Goal: Transaction & Acquisition: Subscribe to service/newsletter

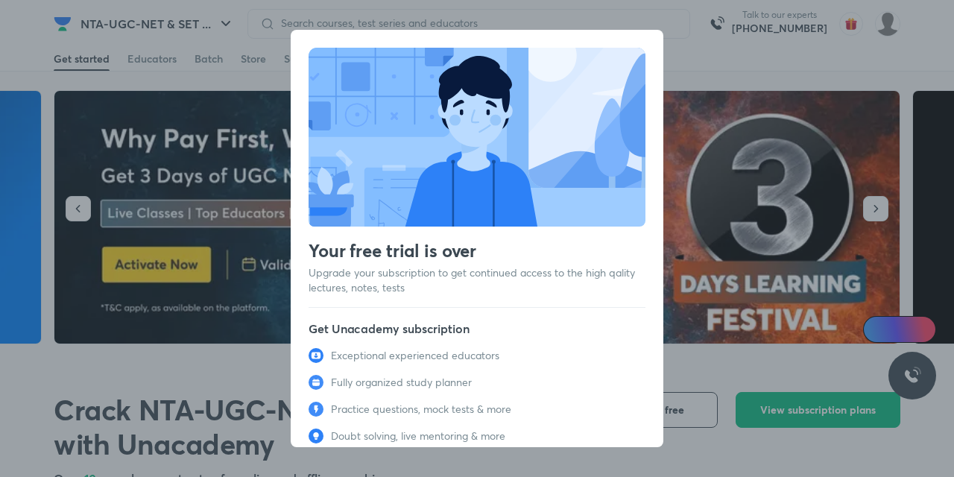
click at [744, 139] on div "Your free trial is over Upgrade your subscription to get continued access to th…" at bounding box center [477, 238] width 954 height 477
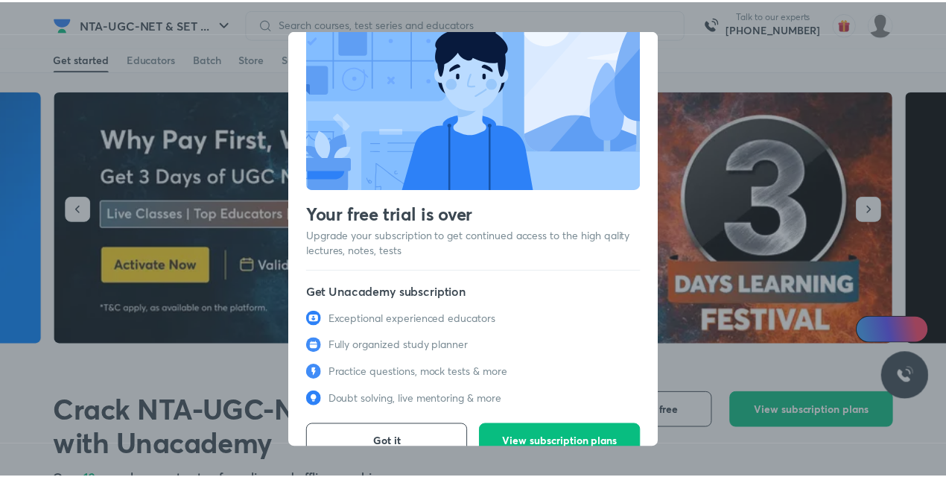
scroll to position [61, 0]
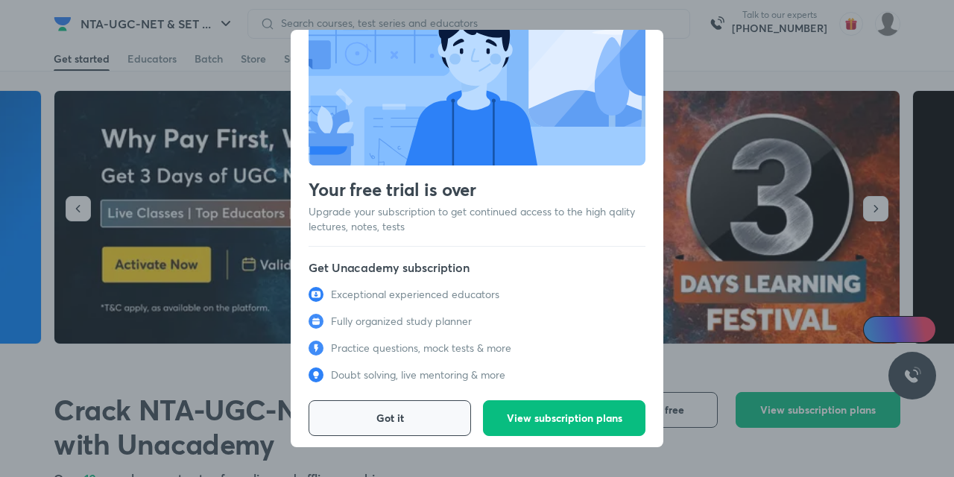
click at [376, 411] on span "Got it" at bounding box center [390, 418] width 28 height 15
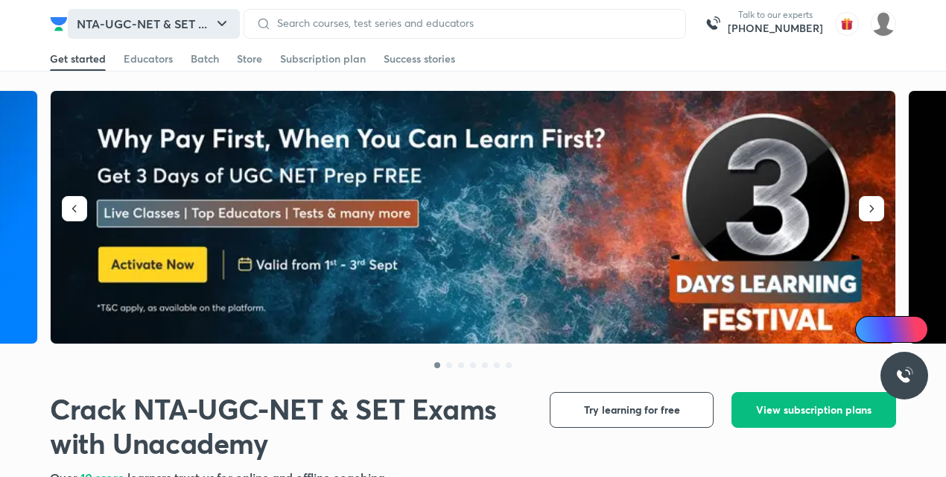
click at [227, 21] on icon "button" at bounding box center [222, 23] width 9 height 5
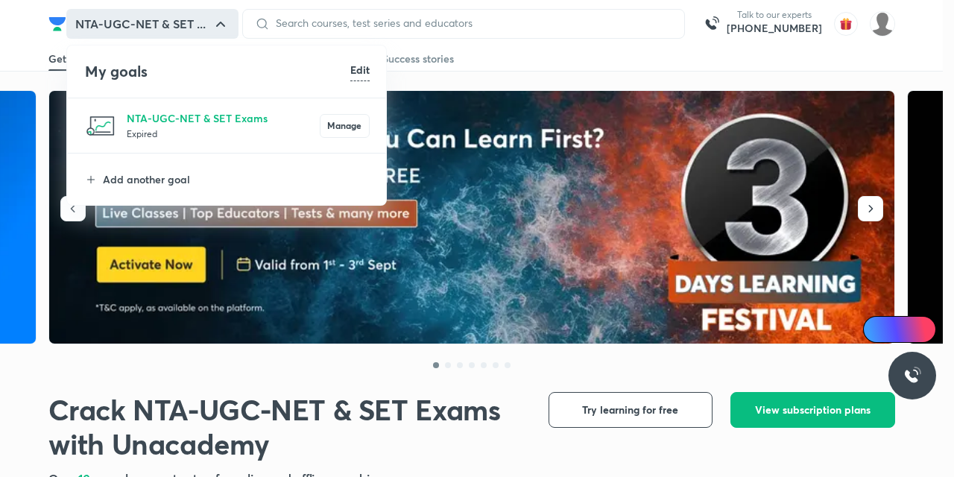
click at [16, 38] on div at bounding box center [477, 238] width 954 height 477
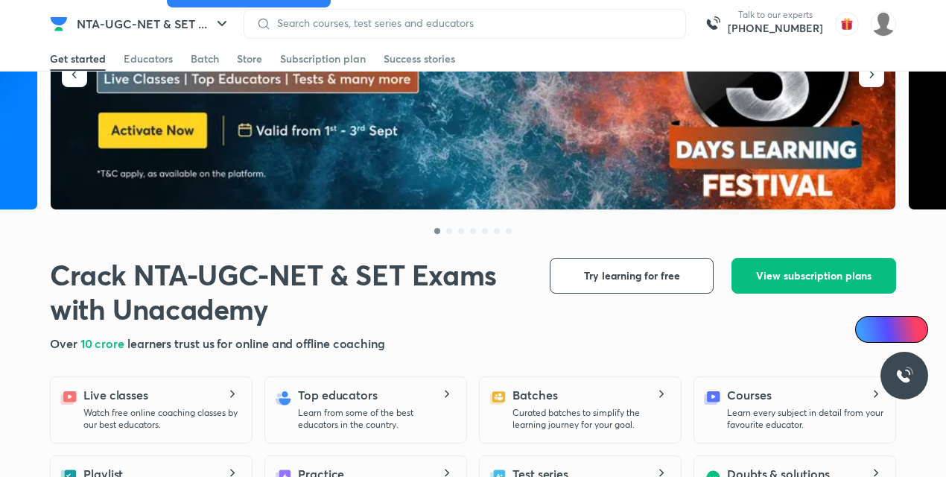
scroll to position [0, 0]
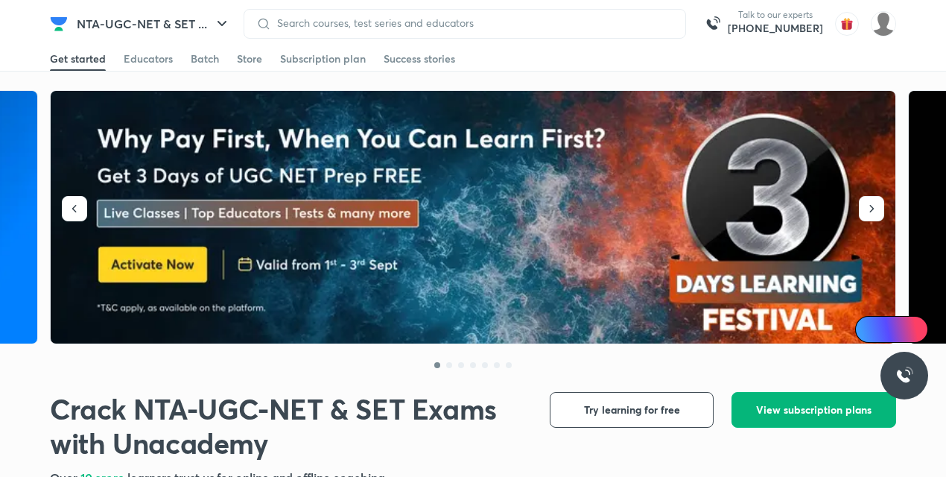
click at [829, 412] on span "View subscription plans" at bounding box center [813, 409] width 115 height 15
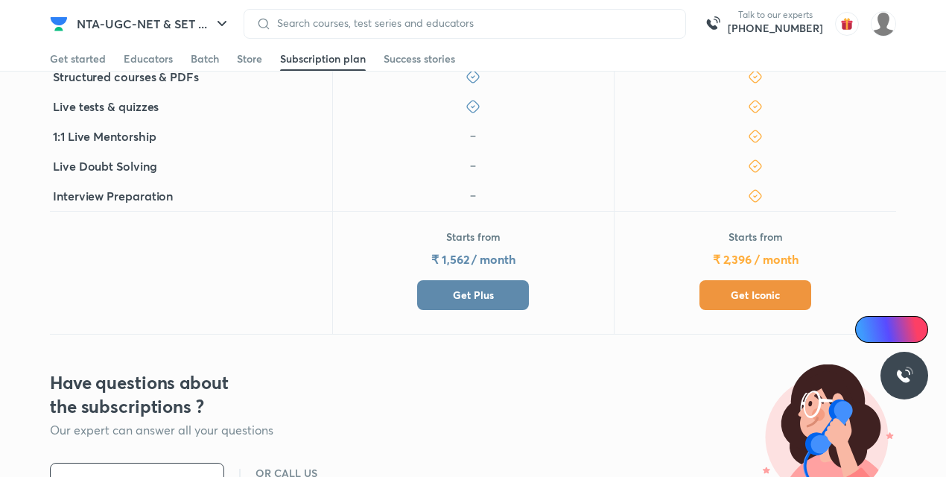
scroll to position [373, 0]
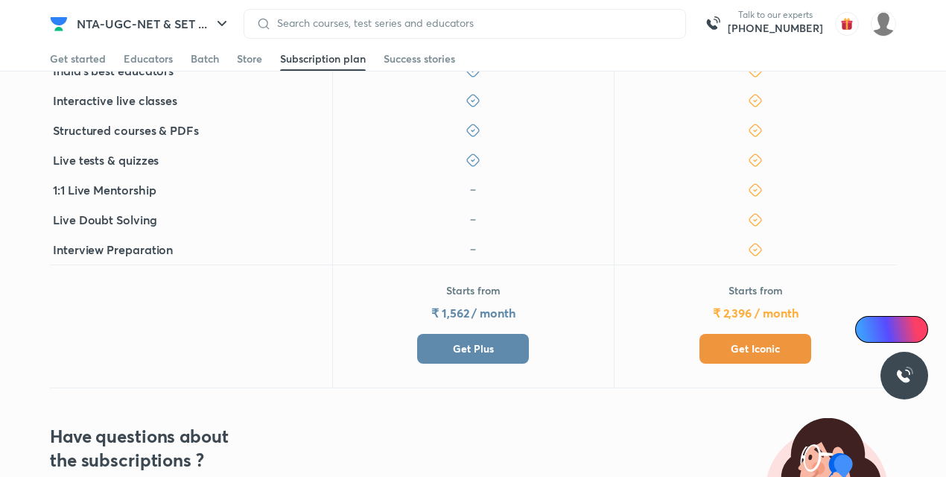
click at [479, 347] on span "Get Plus" at bounding box center [473, 348] width 41 height 15
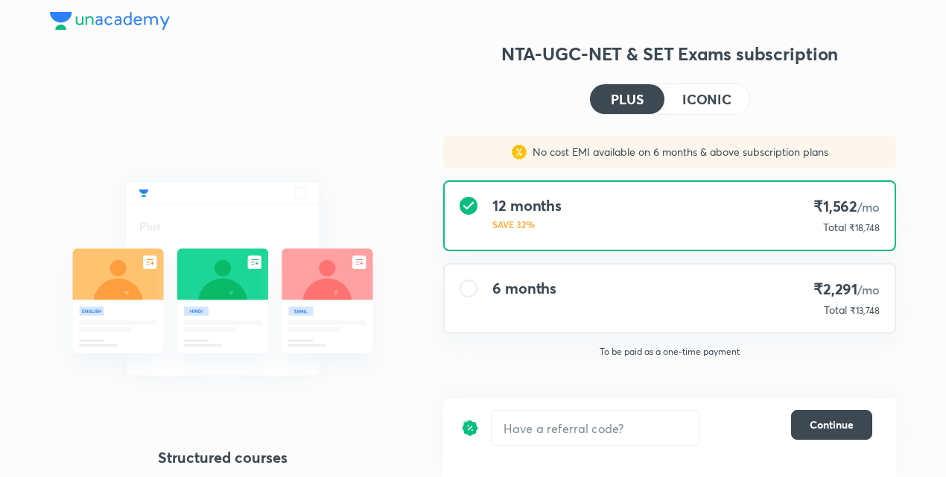
click at [641, 283] on div "6 months ₹2,291 /mo Total ₹13,748" at bounding box center [670, 299] width 450 height 68
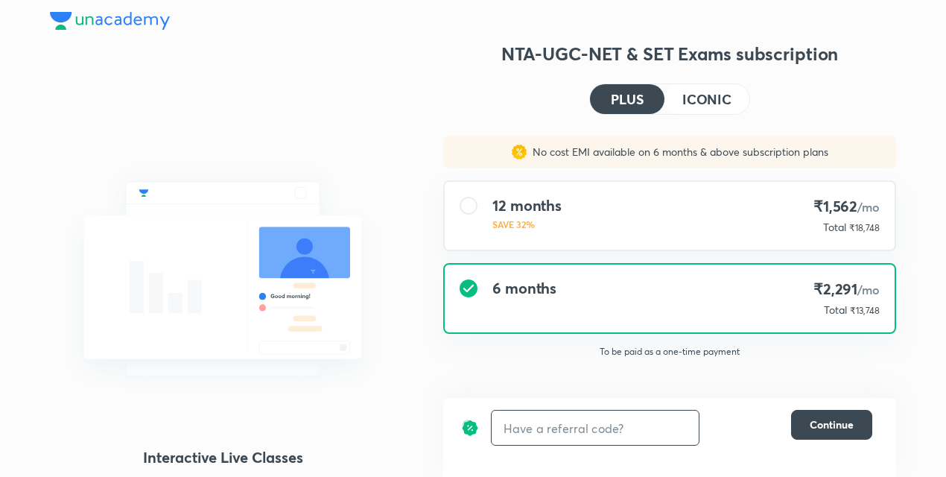
click at [582, 433] on input "text" at bounding box center [595, 428] width 207 height 35
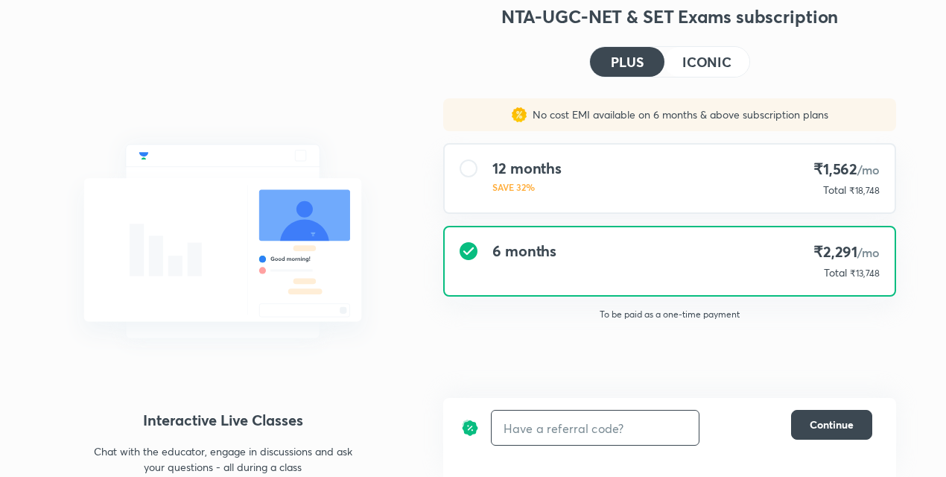
scroll to position [57, 0]
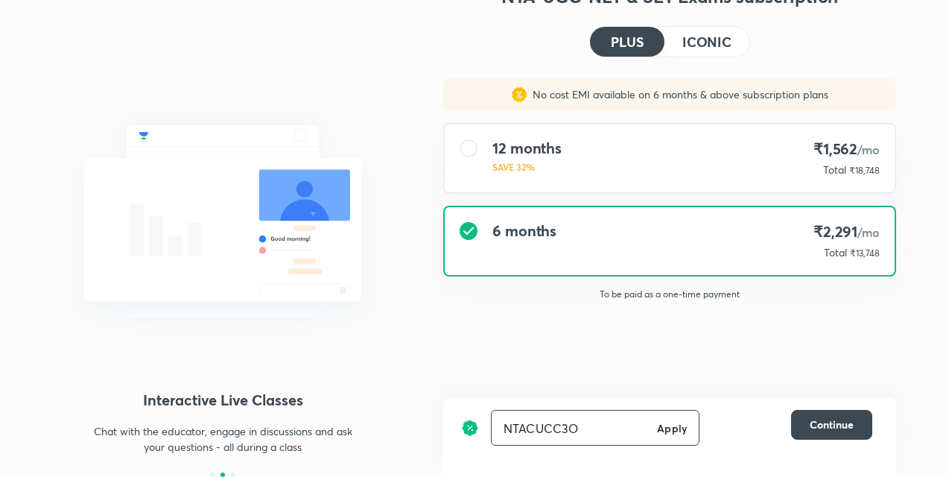
click at [678, 428] on h6 "Apply" at bounding box center [672, 428] width 30 height 16
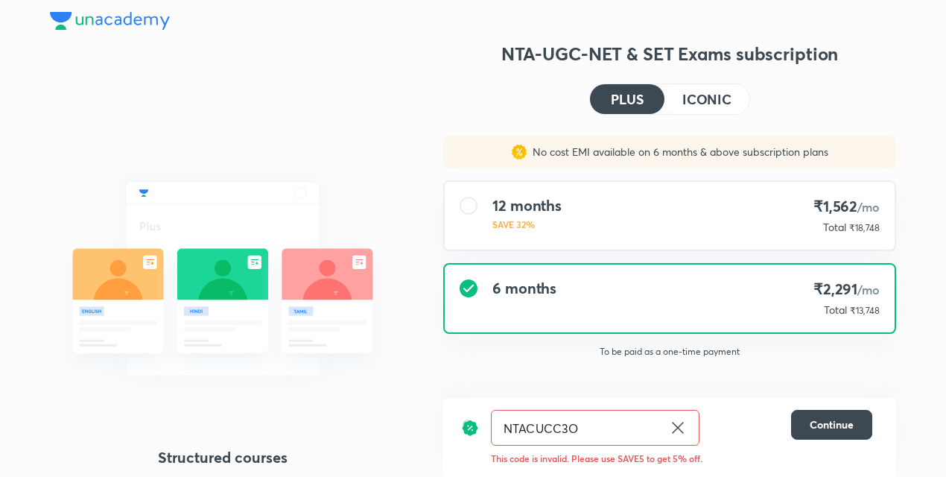
click at [586, 430] on input "NTACUCC3O" at bounding box center [577, 428] width 171 height 35
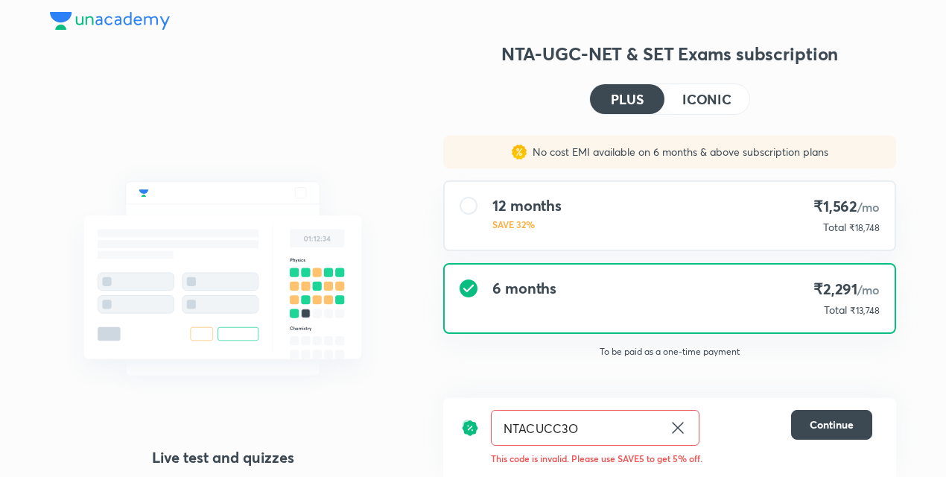
click at [535, 428] on input "NTACUCC3O" at bounding box center [577, 428] width 171 height 35
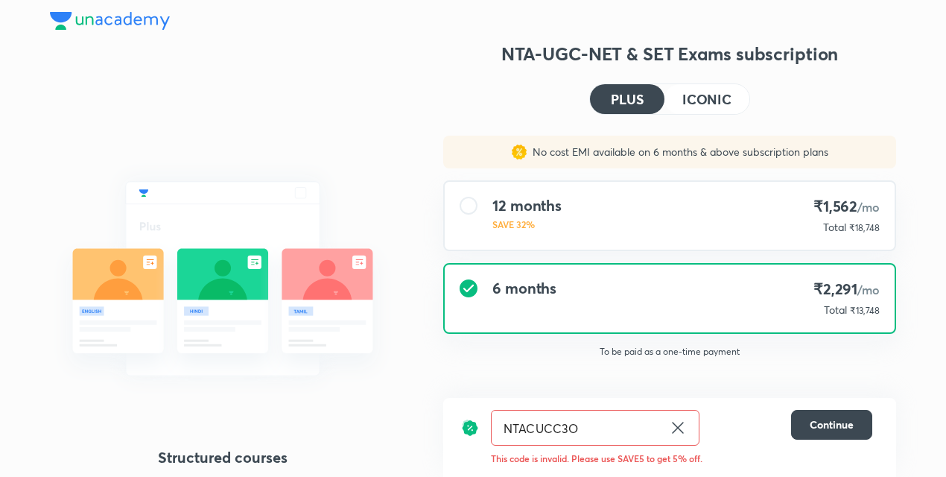
type input "NTAUCC3O"
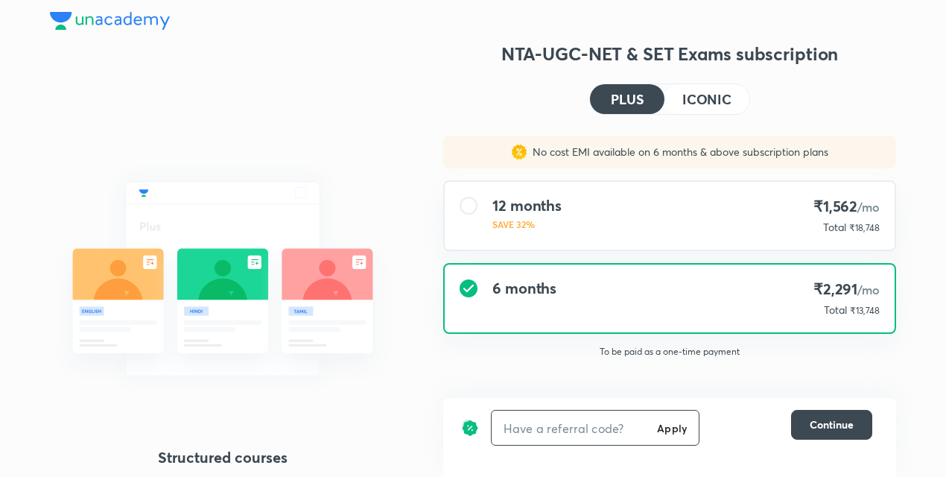
type input "P"
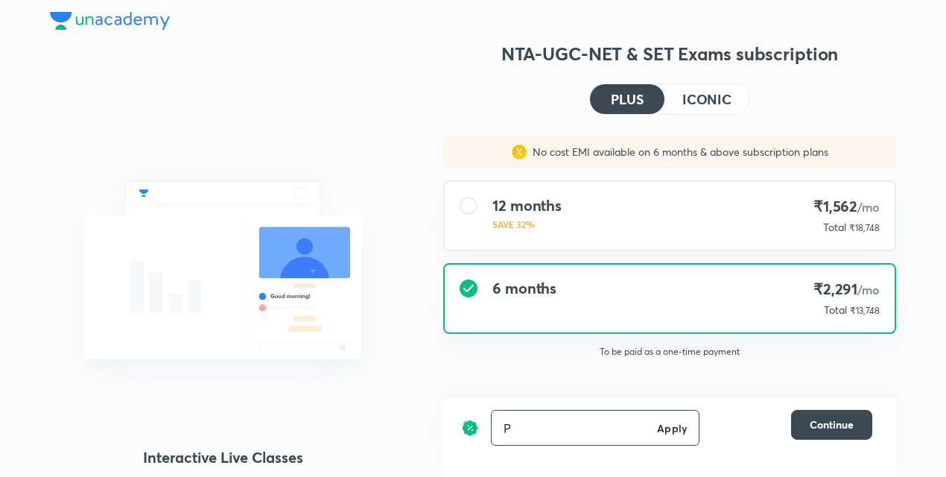
click at [576, 418] on input "P" at bounding box center [571, 428] width 159 height 35
click at [672, 428] on h6 "Apply" at bounding box center [672, 428] width 30 height 16
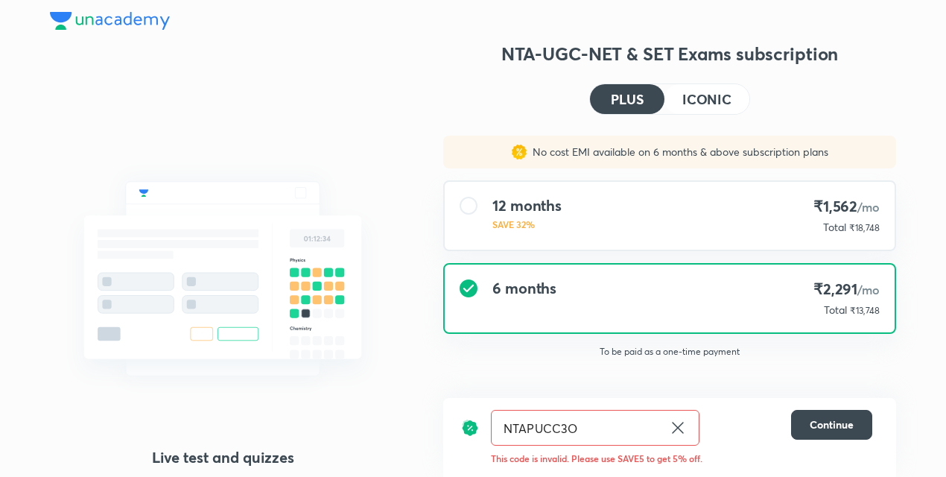
click at [586, 430] on input "NTAPUCC3O" at bounding box center [577, 428] width 171 height 35
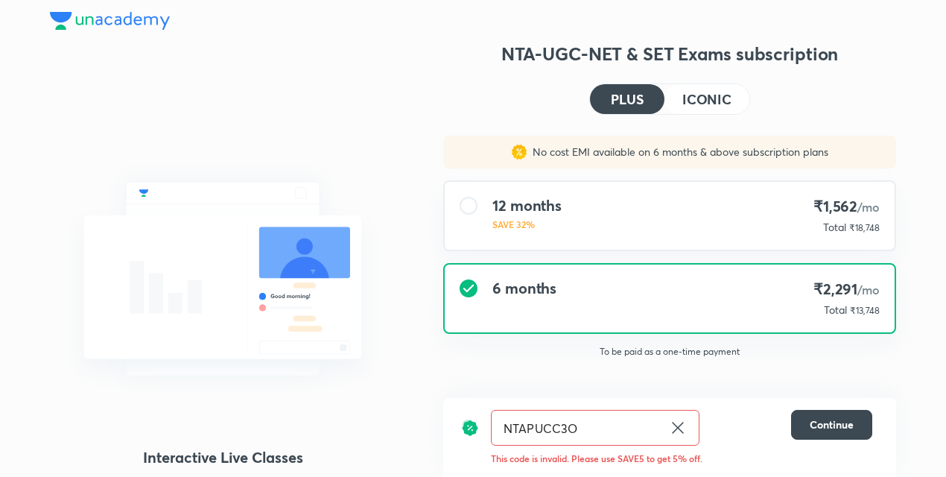
type input "NTAPUCC3"
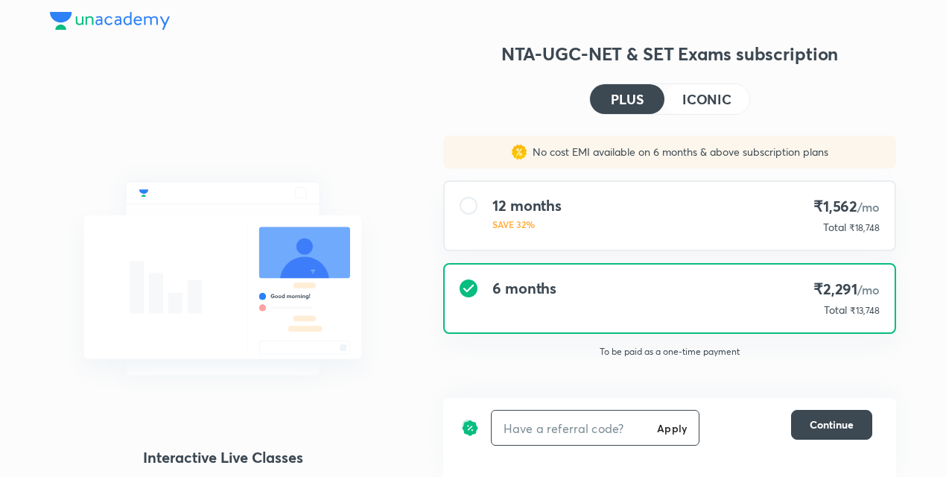
type input "0"
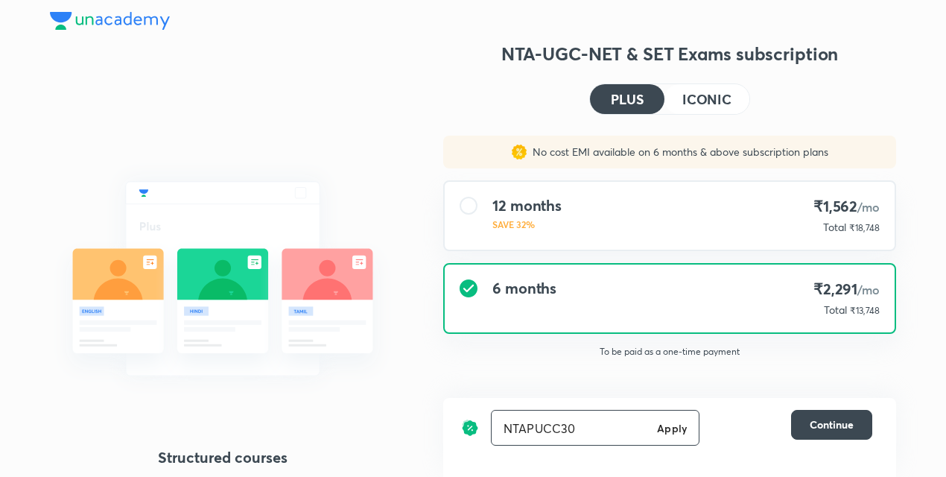
type input "NTAPUCC30"
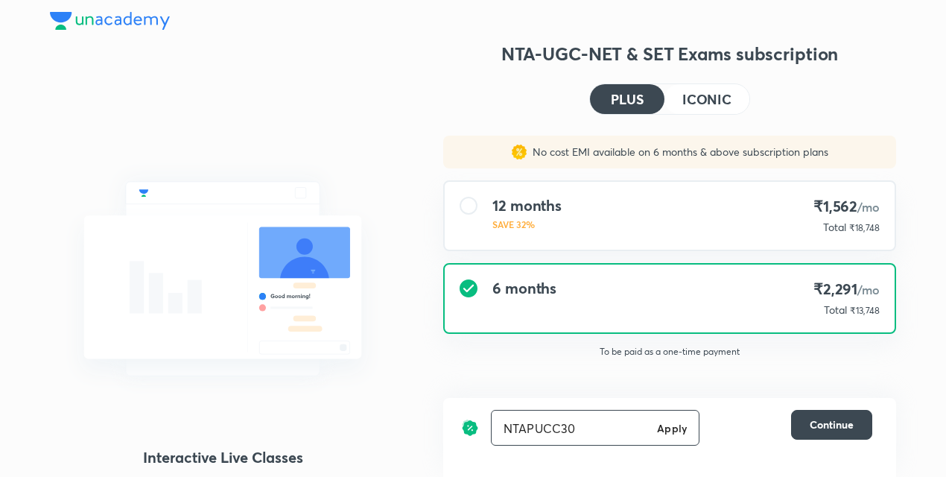
click at [677, 428] on h6 "Apply" at bounding box center [672, 428] width 30 height 16
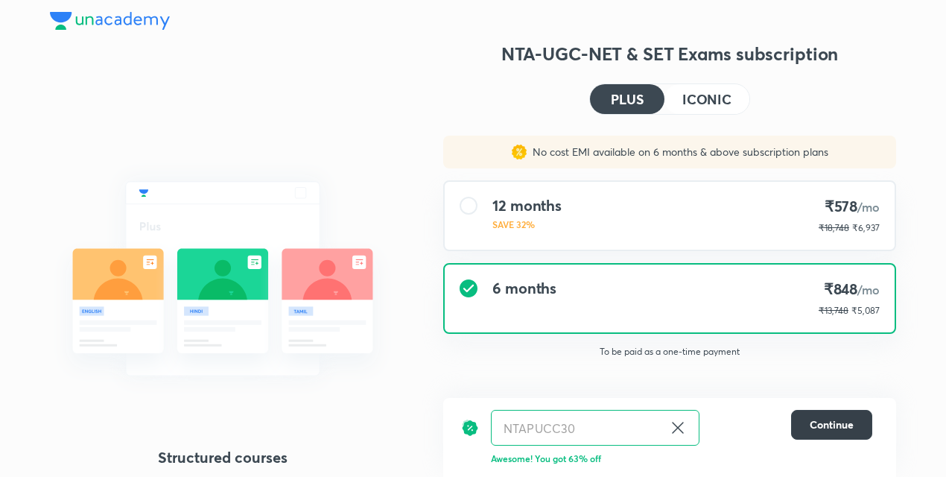
click at [842, 428] on span "Continue" at bounding box center [832, 424] width 44 height 15
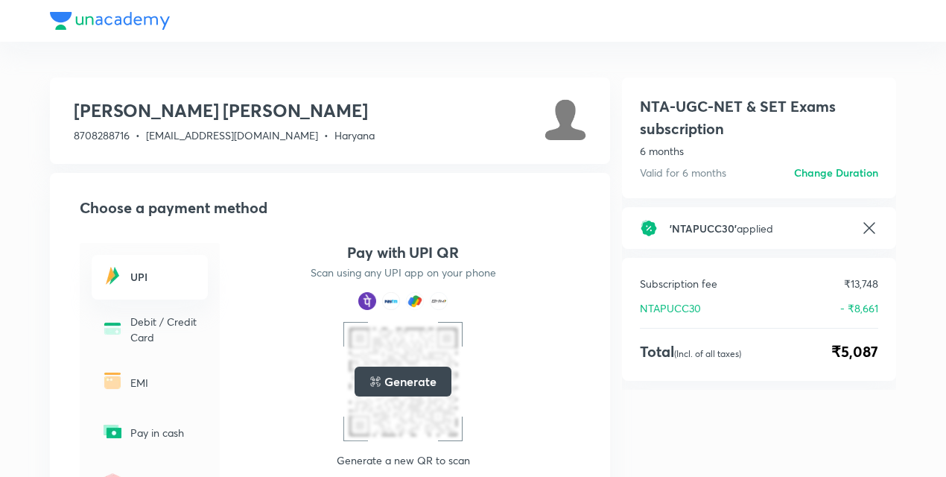
click at [417, 386] on h5 "Generate" at bounding box center [409, 382] width 51 height 18
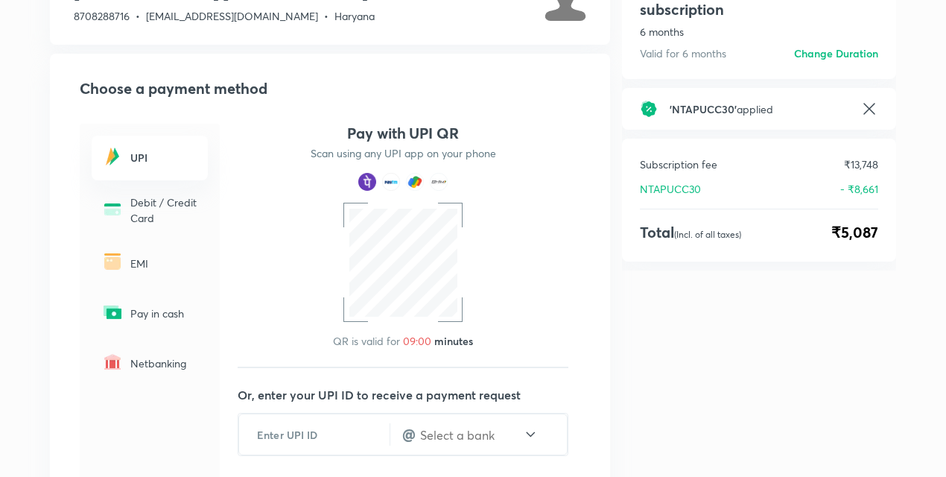
scroll to position [75, 0]
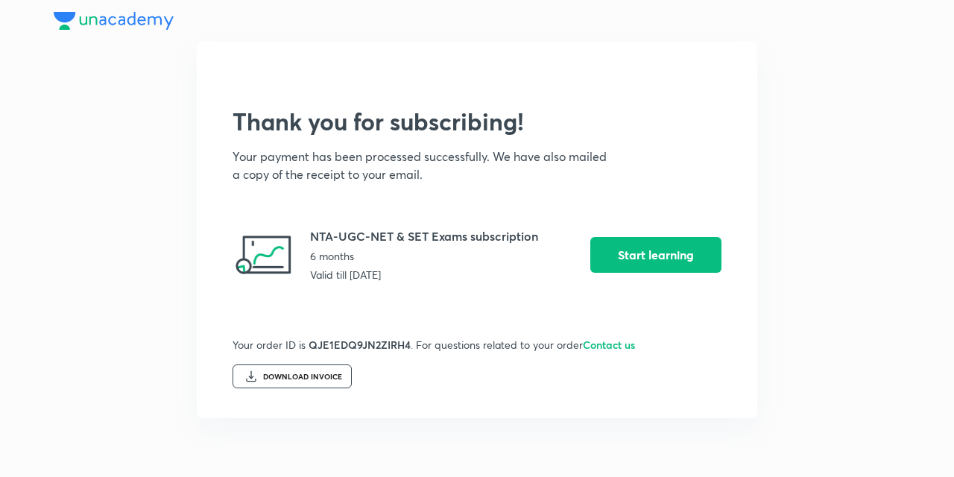
click at [327, 382] on div "DOWNLOAD INVOICE" at bounding box center [291, 376] width 119 height 24
click at [325, 373] on div "DOWNLOAD INVOICE" at bounding box center [302, 377] width 79 height 9
click at [645, 258] on button "Start learning" at bounding box center [655, 253] width 131 height 36
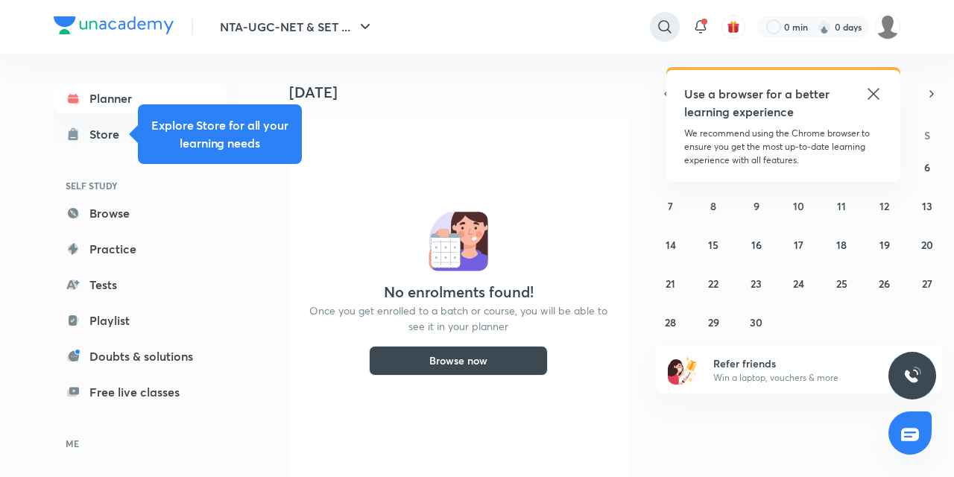
click at [671, 25] on icon at bounding box center [665, 27] width 18 height 18
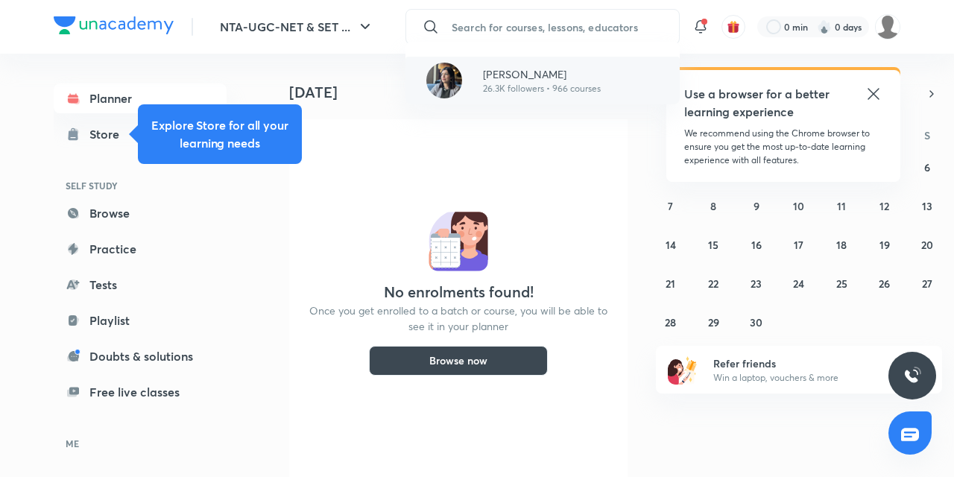
click at [516, 66] on p "[PERSON_NAME]" at bounding box center [542, 74] width 118 height 16
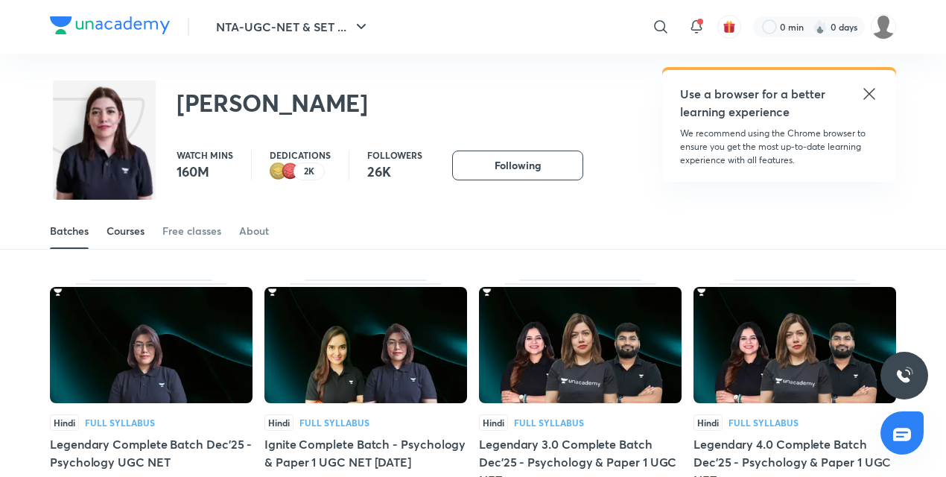
click at [124, 230] on div "Courses" at bounding box center [126, 231] width 38 height 15
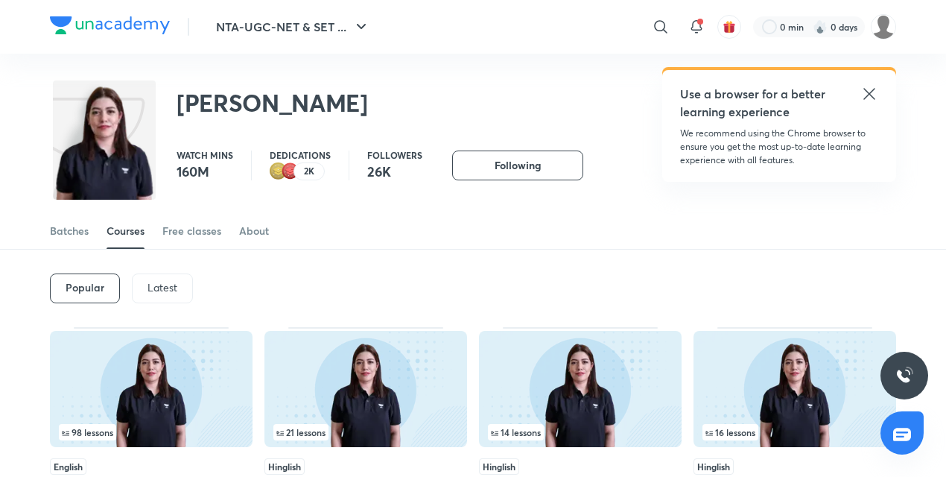
click at [159, 284] on p "Latest" at bounding box center [163, 288] width 30 height 12
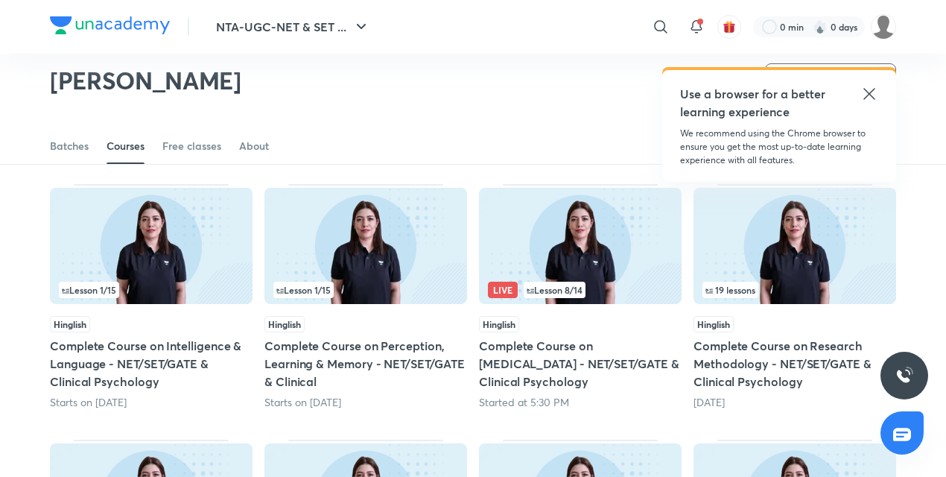
scroll to position [435, 0]
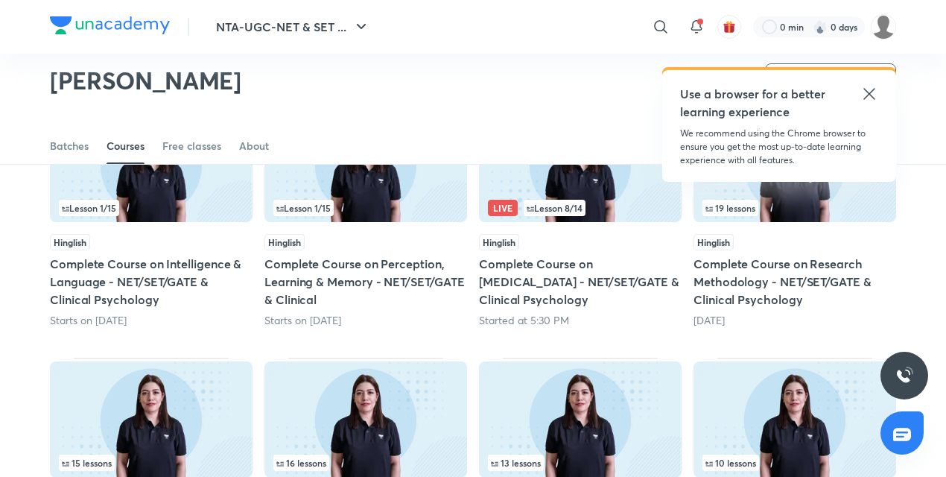
click at [869, 89] on icon at bounding box center [870, 94] width 18 height 18
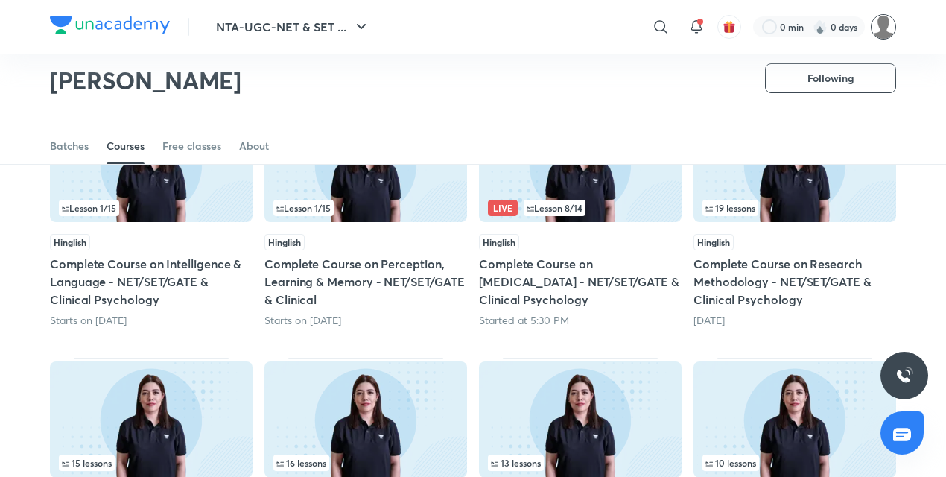
click at [878, 28] on img at bounding box center [883, 26] width 25 height 25
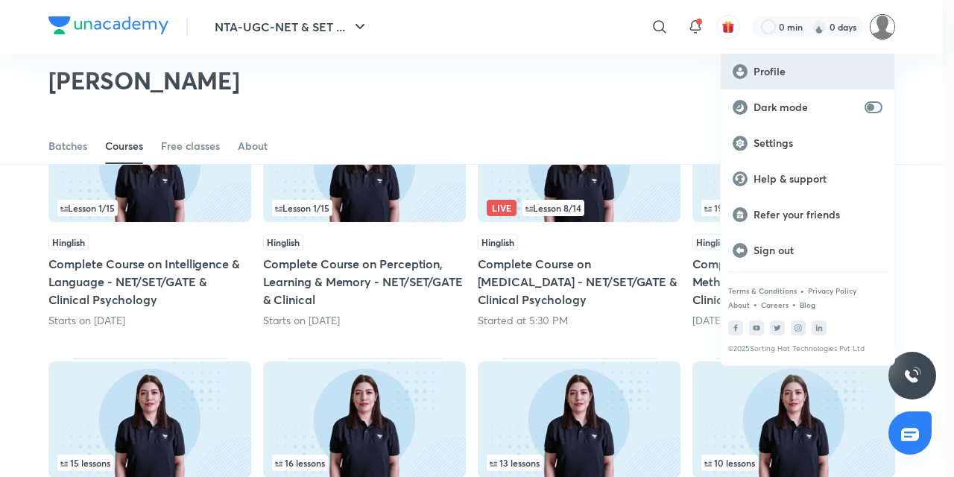
click at [787, 77] on p "Profile" at bounding box center [817, 71] width 129 height 13
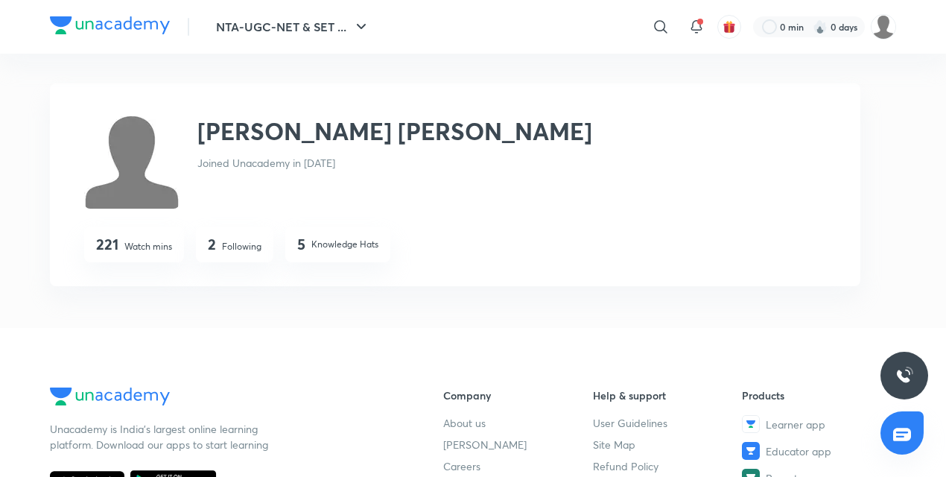
click at [225, 244] on p "Following" at bounding box center [241, 246] width 39 height 13
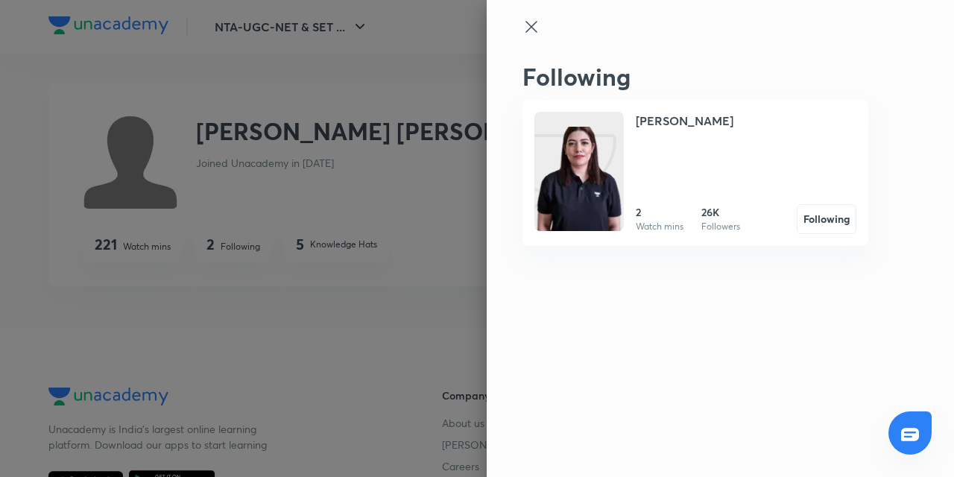
click at [527, 30] on icon at bounding box center [530, 26] width 11 height 11
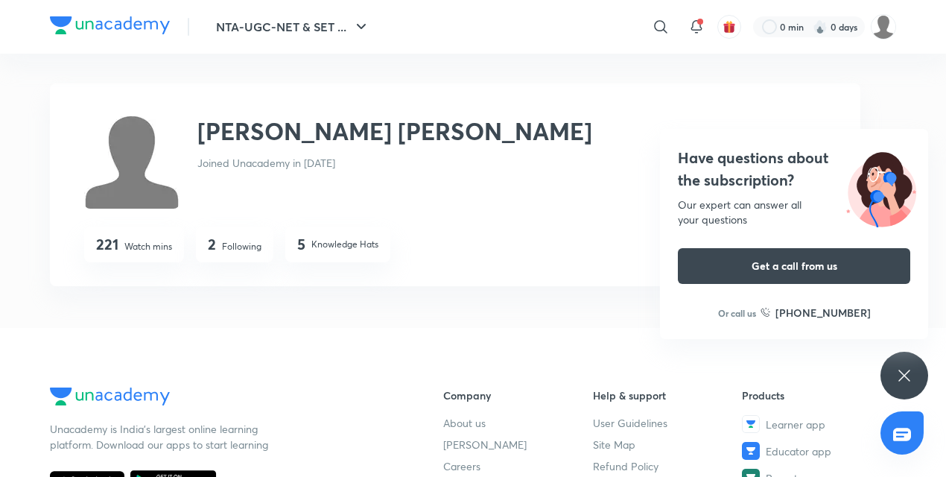
click at [232, 244] on p "Following" at bounding box center [241, 246] width 39 height 13
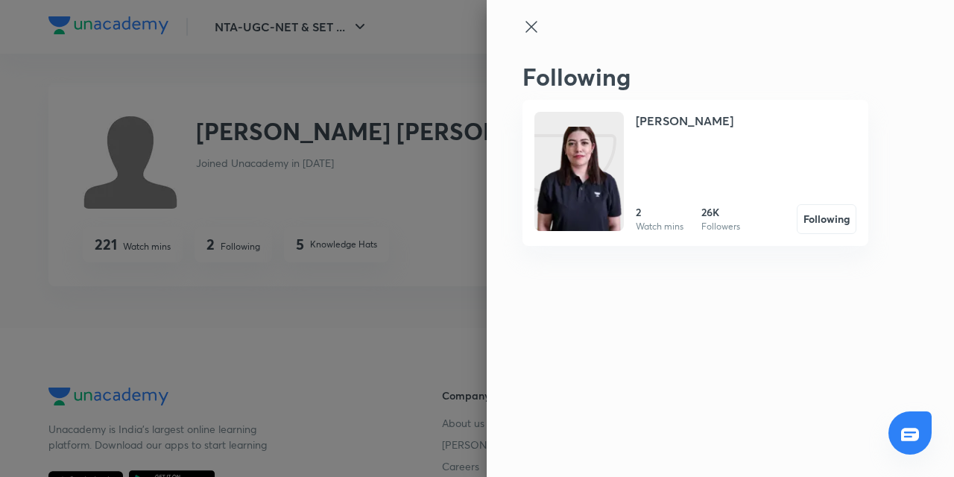
click at [525, 25] on icon at bounding box center [531, 27] width 18 height 18
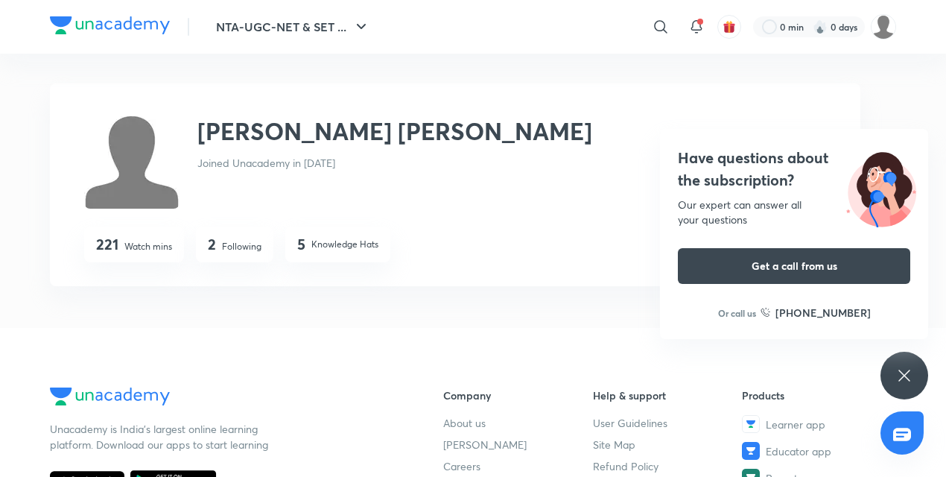
click at [270, 241] on div "2 Following" at bounding box center [234, 245] width 77 height 36
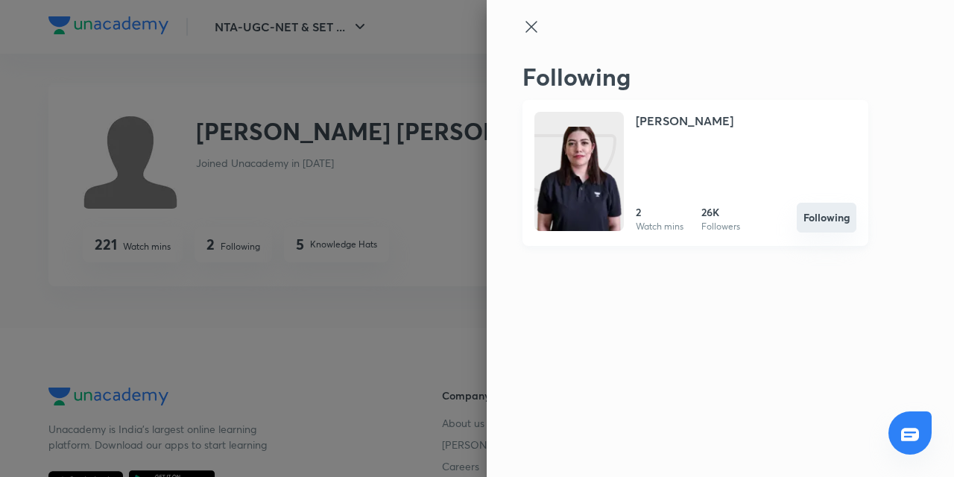
click at [812, 216] on button "Following" at bounding box center [827, 218] width 60 height 30
click at [528, 23] on icon at bounding box center [530, 26] width 11 height 11
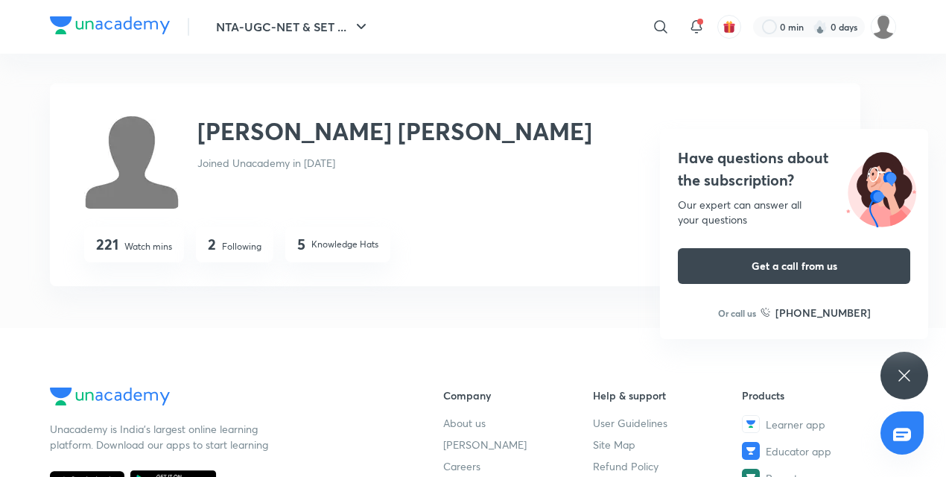
click at [238, 249] on p "Following" at bounding box center [241, 246] width 39 height 13
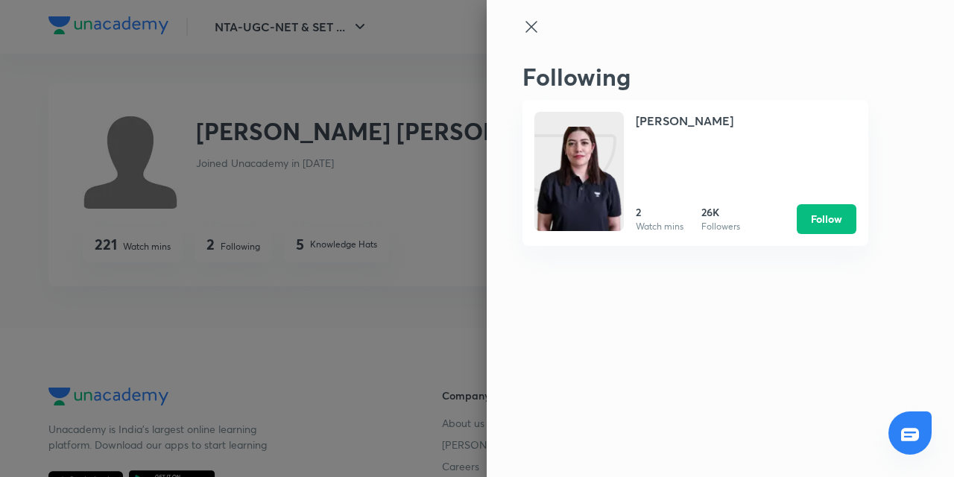
click at [537, 17] on div "Following [PERSON_NAME] 2 Watch mins 26K Followers Follow" at bounding box center [720, 238] width 467 height 477
drag, startPoint x: 531, startPoint y: 22, endPoint x: 507, endPoint y: 39, distance: 29.2
click at [531, 21] on icon at bounding box center [531, 27] width 18 height 18
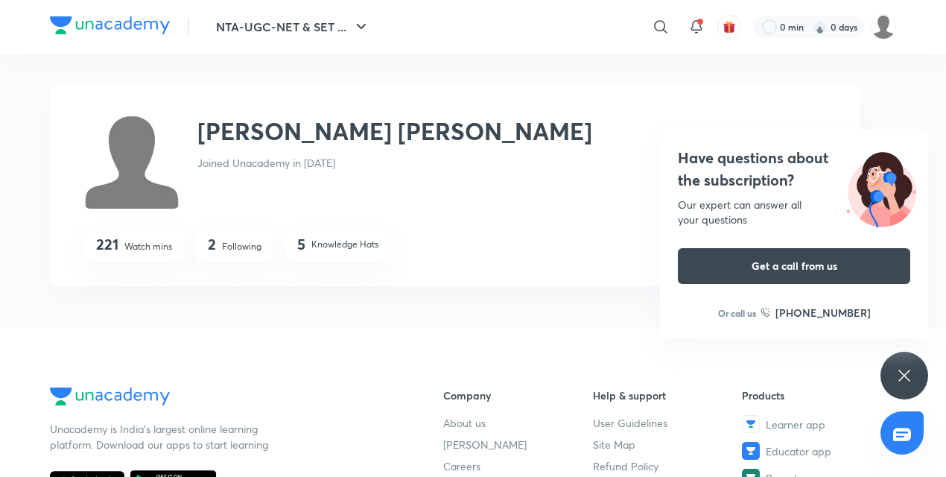
click at [349, 243] on p "Knowledge Hats" at bounding box center [344, 244] width 67 height 13
click at [319, 238] on p "Knowledge Hats" at bounding box center [344, 244] width 67 height 13
click at [314, 247] on p "Knowledge Hats" at bounding box center [344, 244] width 67 height 13
click at [162, 250] on p "Watch mins" at bounding box center [148, 246] width 48 height 13
